Goal: Task Accomplishment & Management: Complete application form

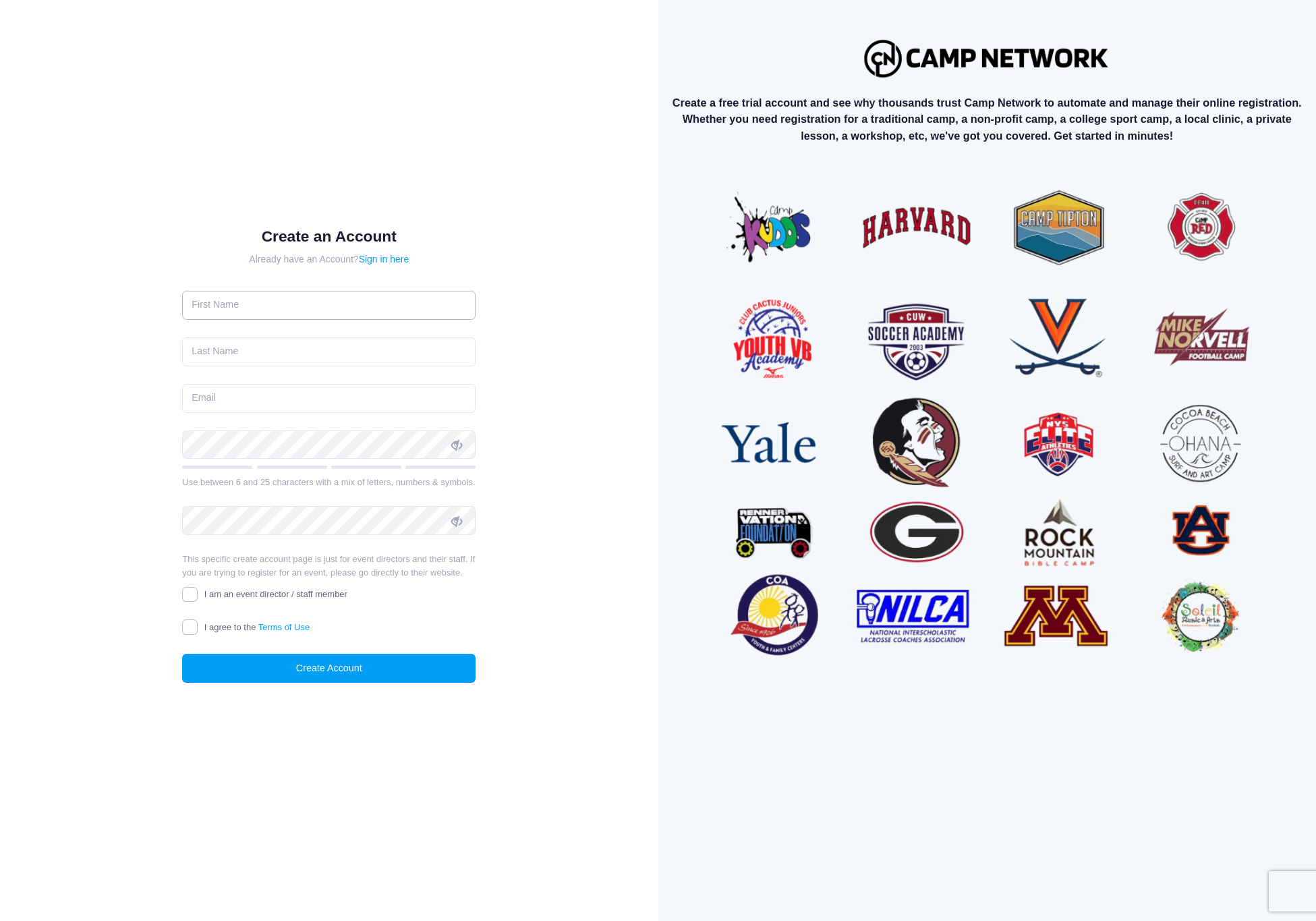
click at [267, 292] on input "text" at bounding box center [329, 305] width 294 height 29
type input "[PERSON_NAME]"
type input "Birgfeld"
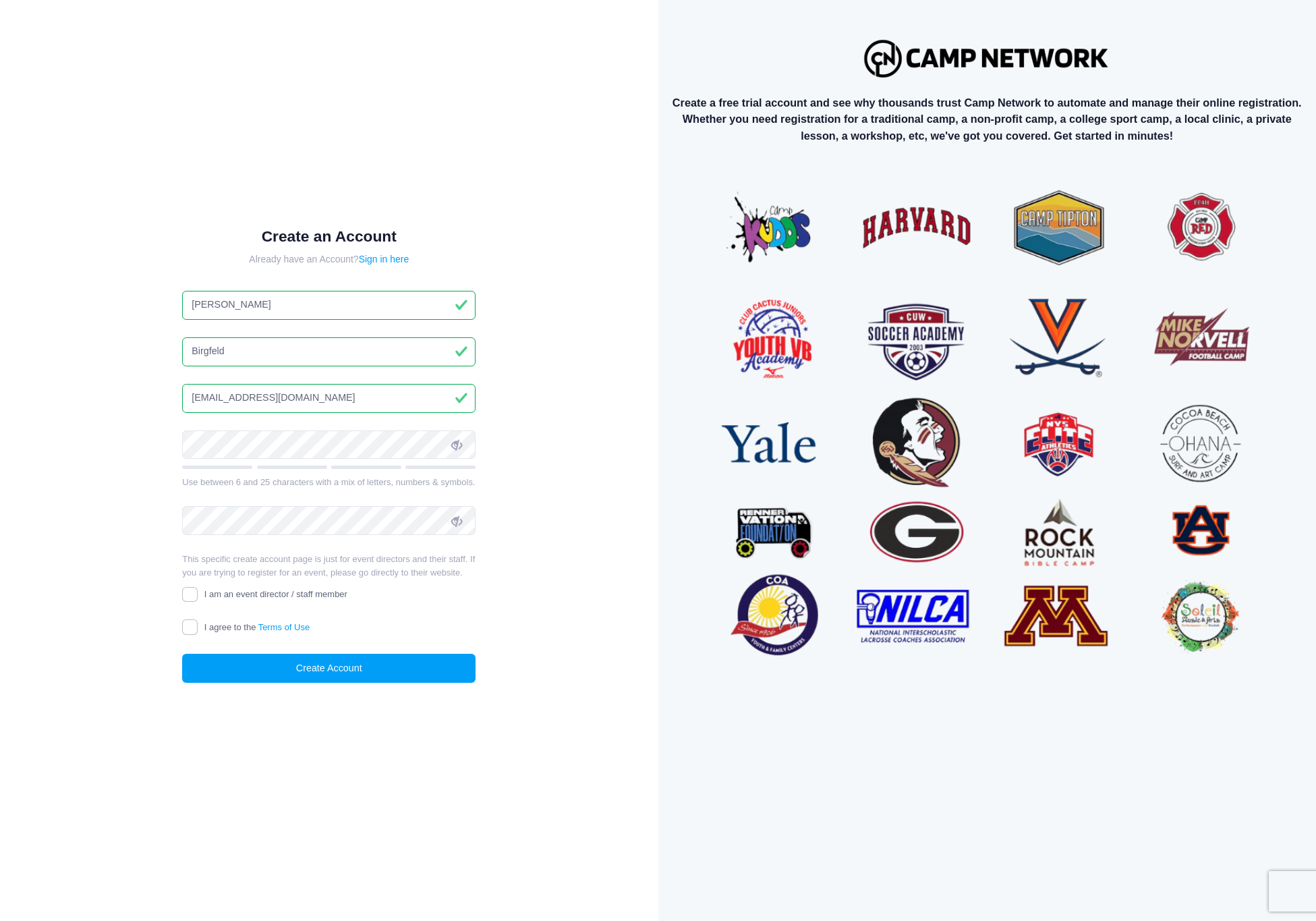
type input "[EMAIL_ADDRESS][DOMAIN_NAME]"
click at [186, 602] on input "I am an event director / staff member" at bounding box center [190, 594] width 15 height 15
checkbox input "true"
click at [194, 635] on input "I agree to the Terms of Use" at bounding box center [190, 627] width 15 height 15
checkbox input "true"
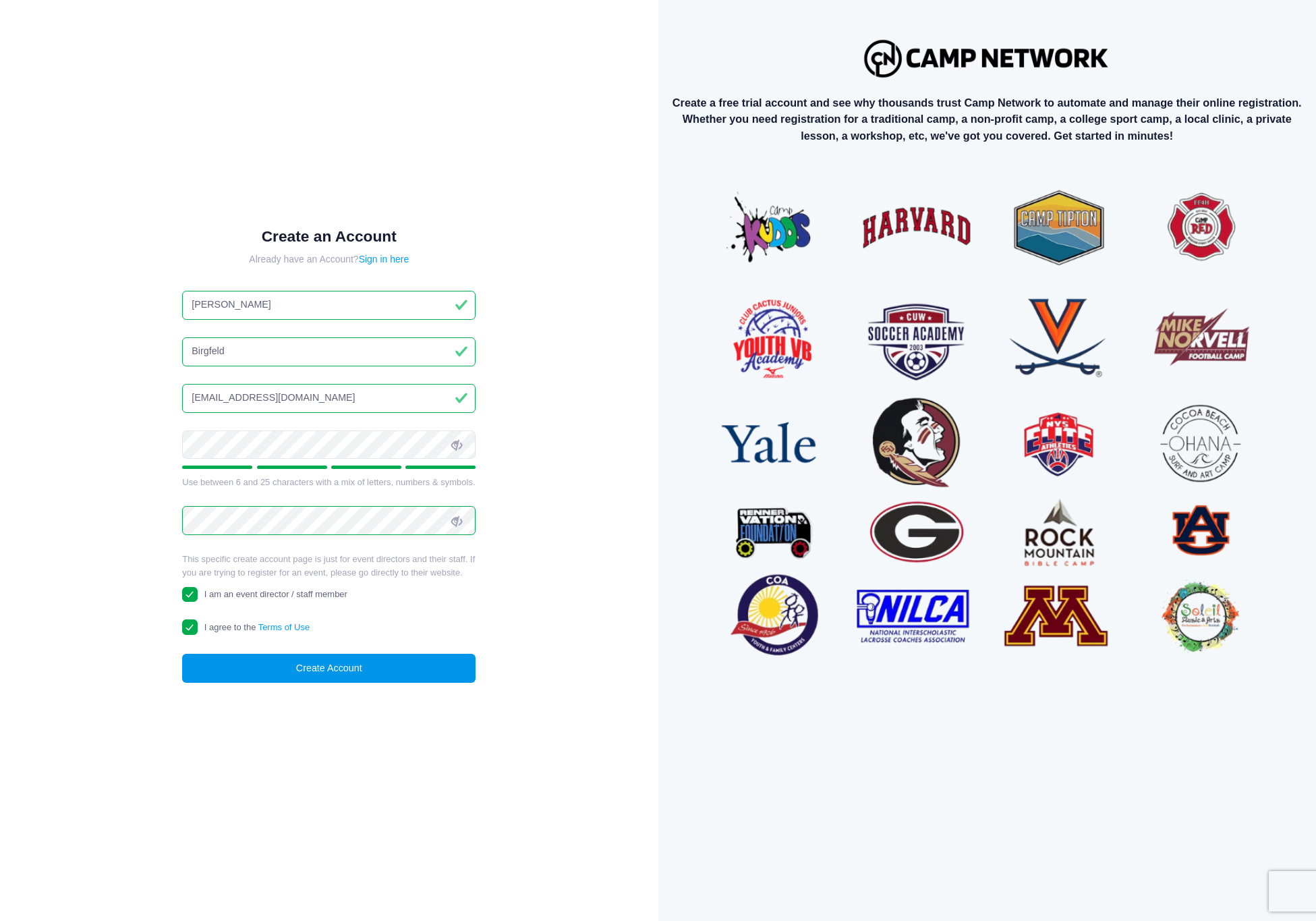
click at [412, 668] on button "Create Account" at bounding box center [329, 667] width 294 height 29
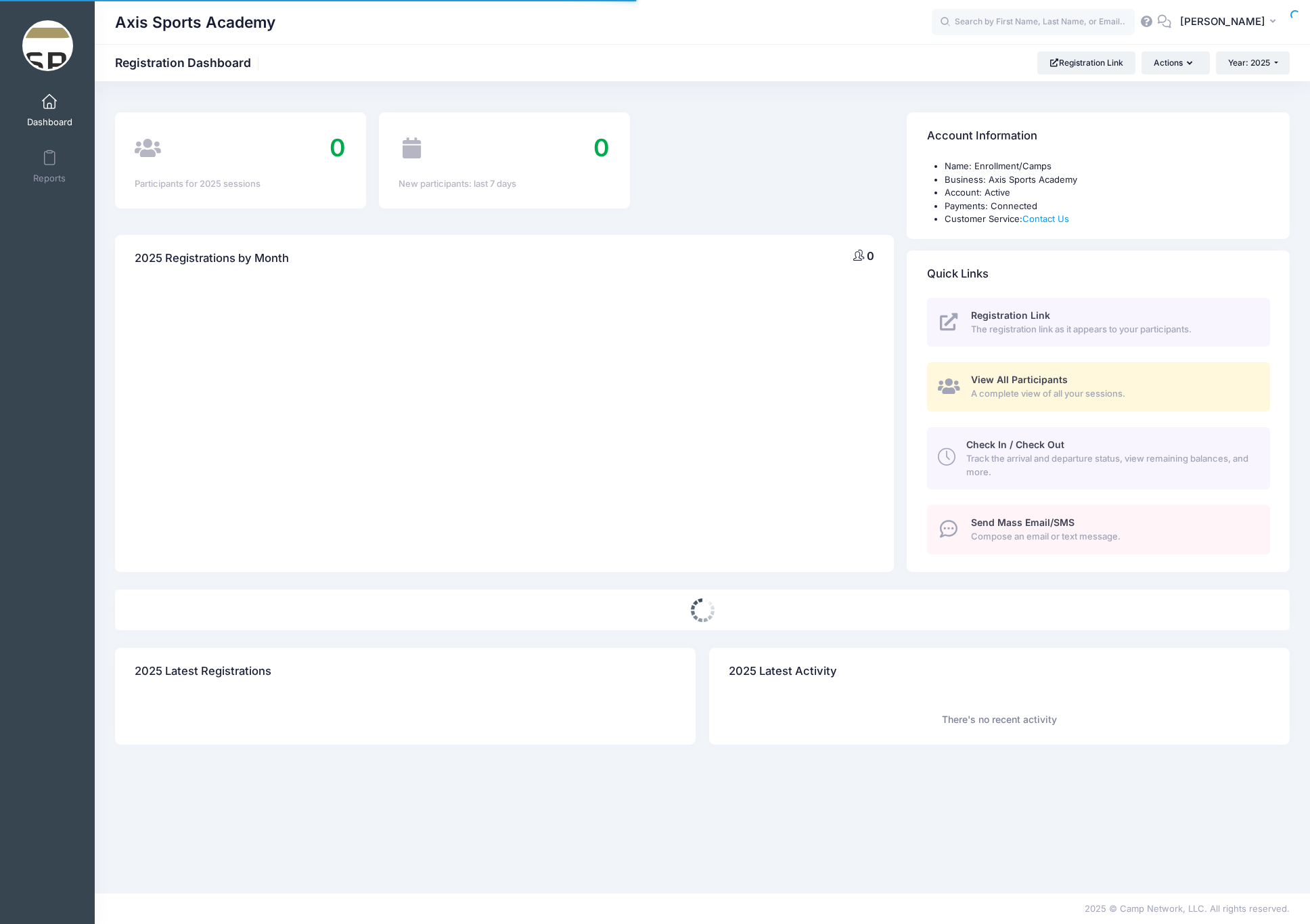
select select
